Goal: Subscribe to service/newsletter

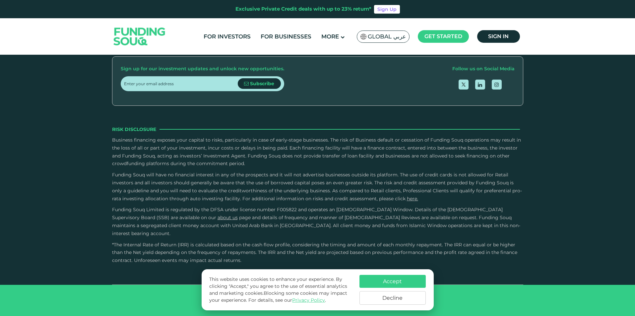
scroll to position [2329, 0]
click at [136, 90] on input "email" at bounding box center [181, 83] width 114 height 15
type input "[EMAIL_ADDRESS][DOMAIN_NAME]"
click at [259, 87] on span "Subscribe" at bounding box center [262, 84] width 24 height 6
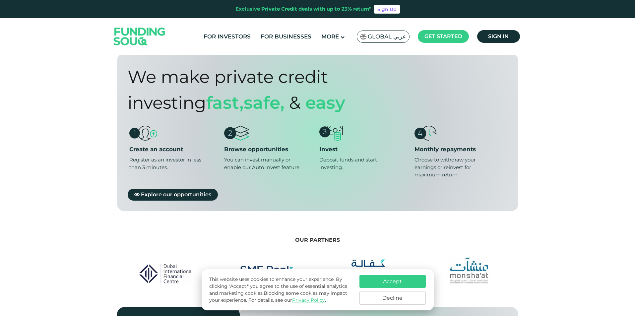
scroll to position [472, 0]
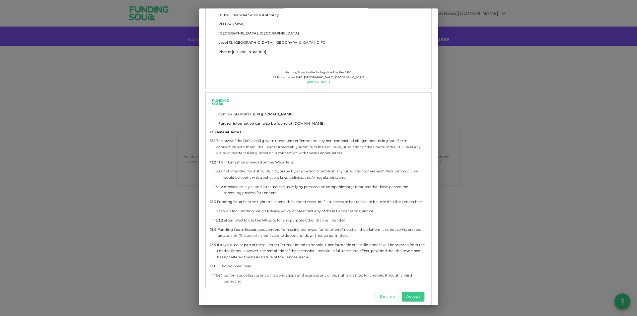
scroll to position [3774, 0]
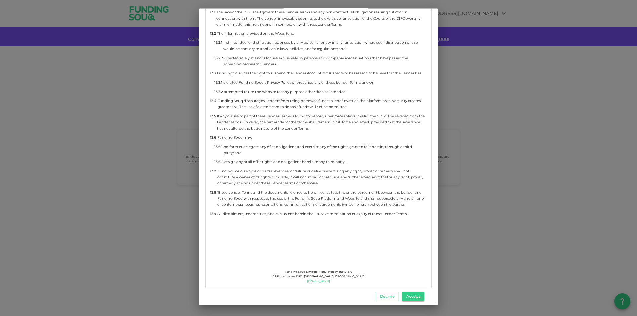
click at [152, 144] on div "T&Cs for Investors Download These Lender Terms and Conditions (“Lender Terms”) …" at bounding box center [318, 156] width 509 height 313
click at [389, 296] on button "Decline" at bounding box center [387, 297] width 24 height 10
